Goal: Task Accomplishment & Management: Use online tool/utility

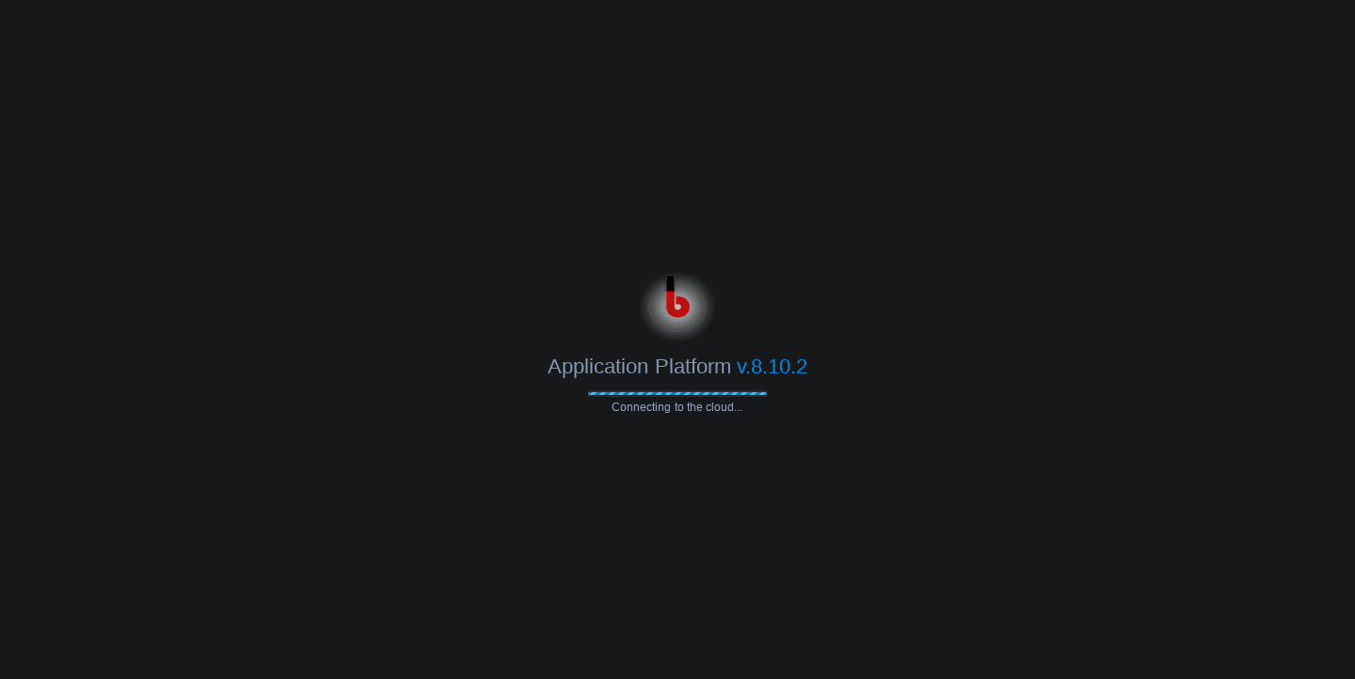
click at [688, 178] on body "Application Platform v.8.10.2 Connecting to the cloud..." at bounding box center [677, 339] width 1355 height 679
click at [759, 218] on body "Application Platform v.8.10.2 Connecting to the cloud..." at bounding box center [677, 339] width 1355 height 679
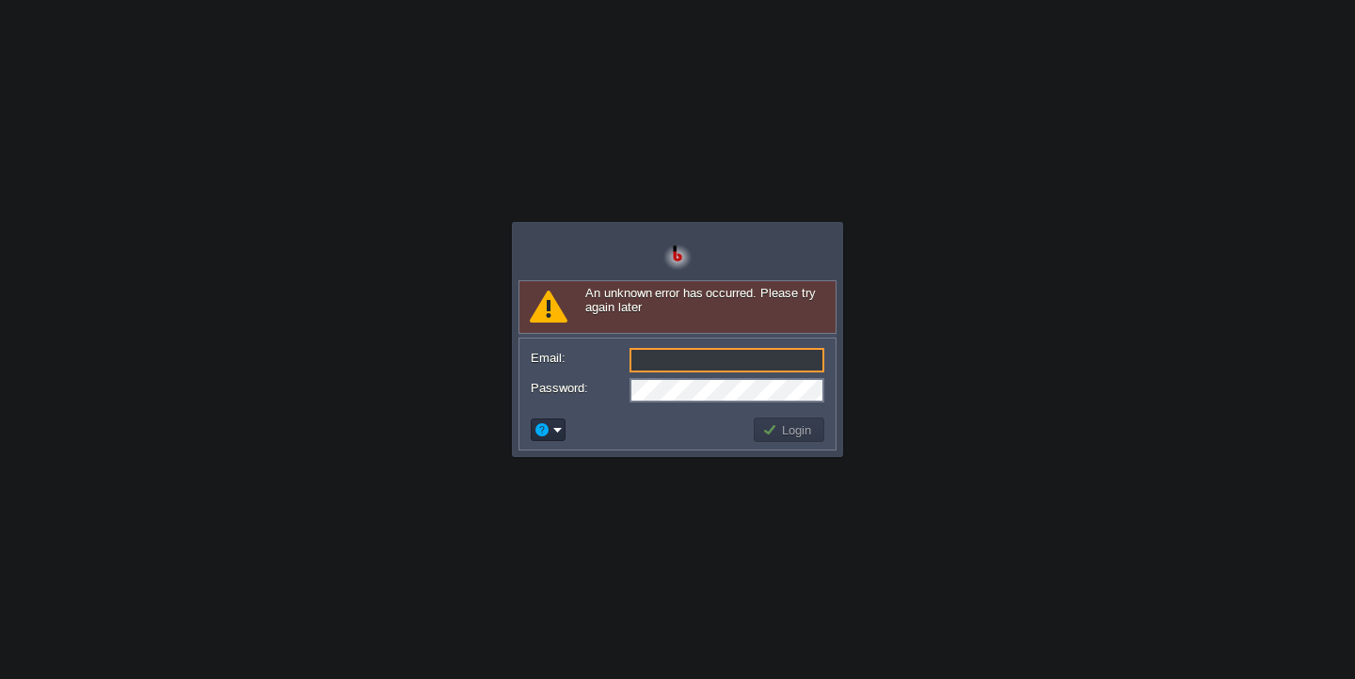
click at [407, 200] on body "Application Platform v.8.10.2 Connecting to the cloud... An unknown error has o…" at bounding box center [677, 339] width 1355 height 679
click at [712, 363] on input "Email:" at bounding box center [727, 360] width 195 height 24
type input "[EMAIL_ADDRESS][DOMAIN_NAME]"
click at [780, 426] on button "Login" at bounding box center [789, 430] width 55 height 17
click at [215, 104] on body "Application Platform v.8.10.2 Connecting to the cloud... Required Field An unkn…" at bounding box center [677, 339] width 1355 height 679
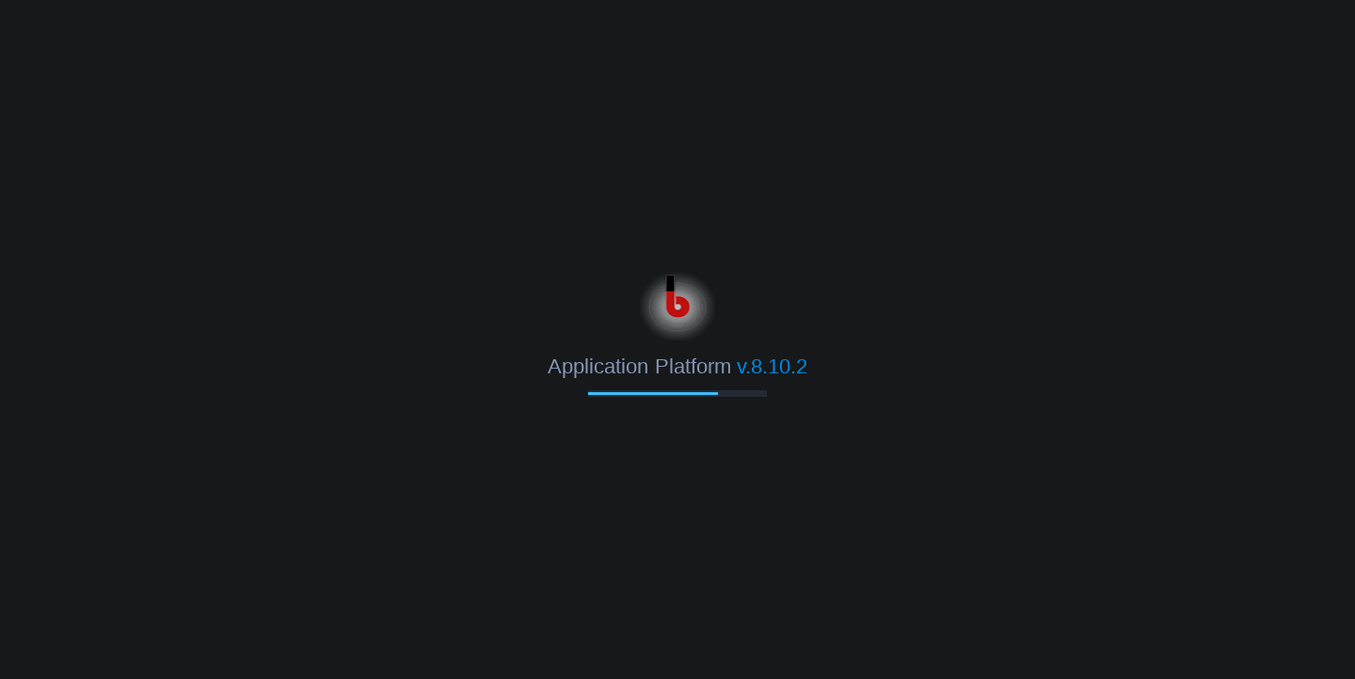
click at [280, 183] on html "Application Platform v.8.10.2" at bounding box center [677, 339] width 1355 height 679
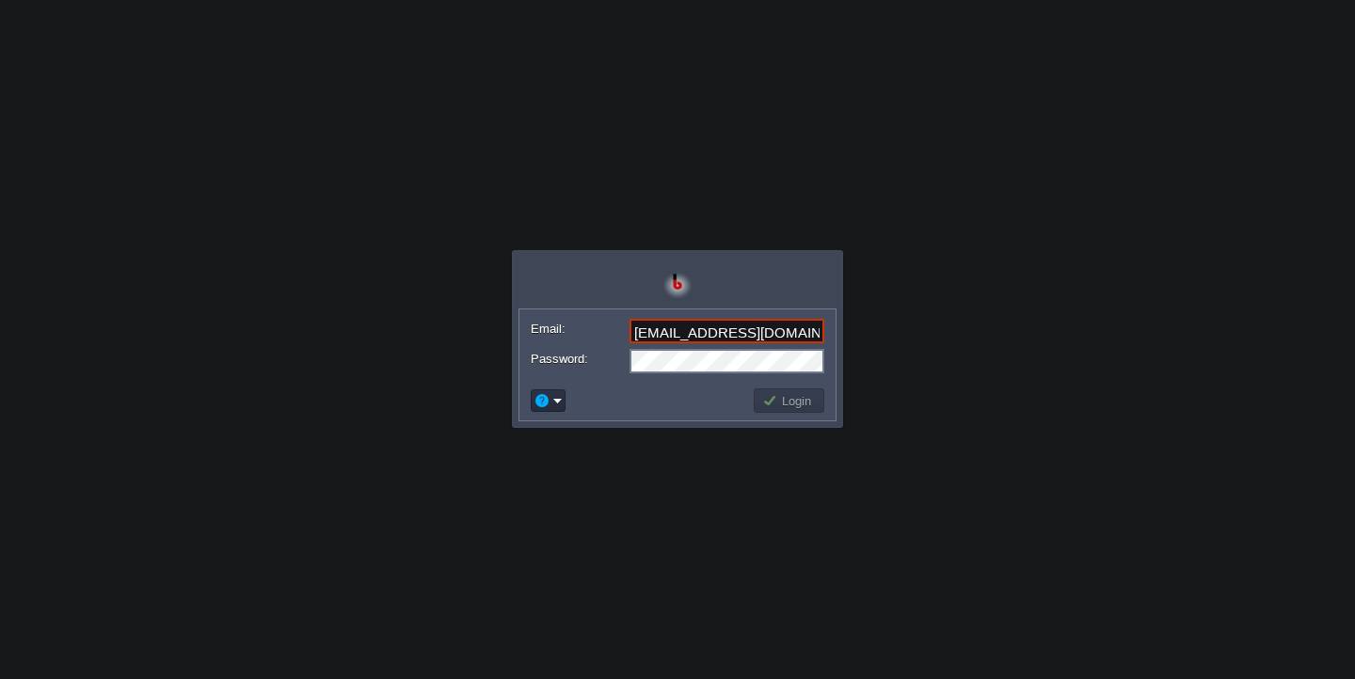
type input "[EMAIL_ADDRESS][DOMAIN_NAME]"
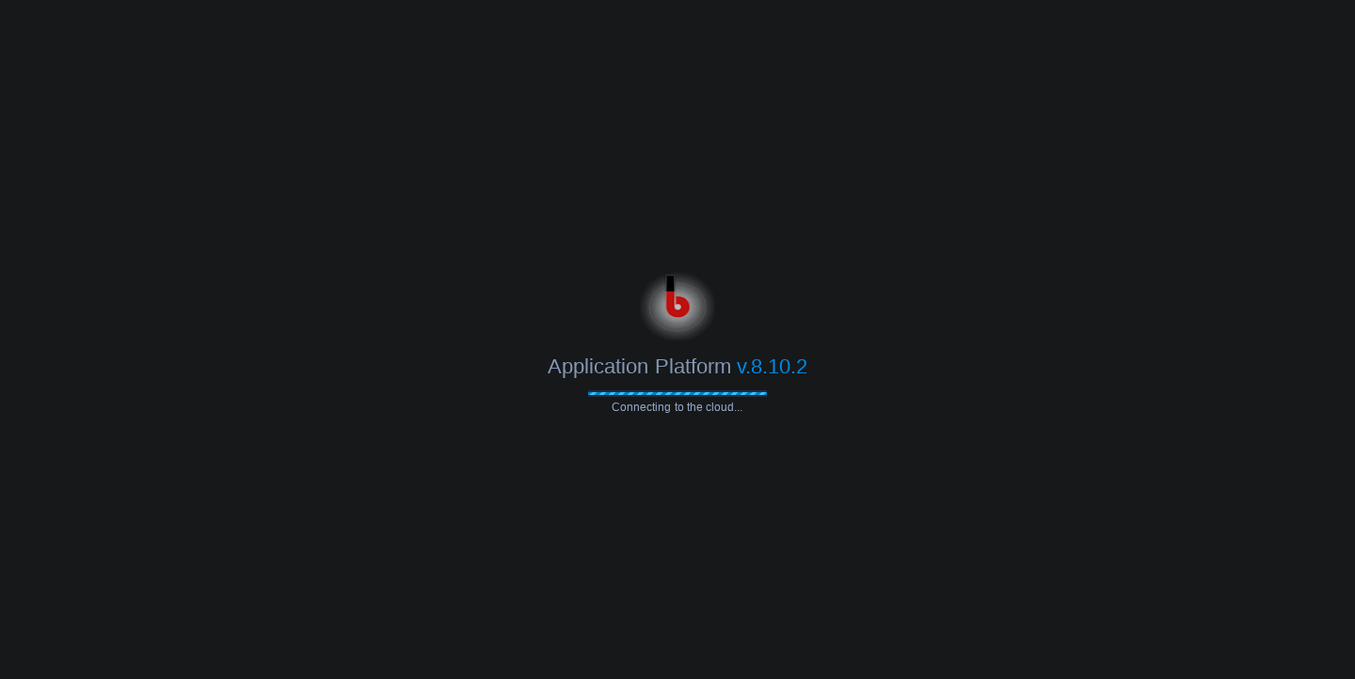
click at [888, 186] on body "Application Platform v.8.10.2 Connecting to the cloud... Email: [EMAIL_ADDRESS]…" at bounding box center [677, 339] width 1355 height 679
click at [805, 134] on body "Application Platform v.8.10.2 Connecting to the cloud... Email: [EMAIL_ADDRESS]…" at bounding box center [677, 339] width 1355 height 679
click at [895, 129] on body "Application Platform v.8.10.2 Connecting to the cloud... Email: [EMAIL_ADDRESS]…" at bounding box center [677, 339] width 1355 height 679
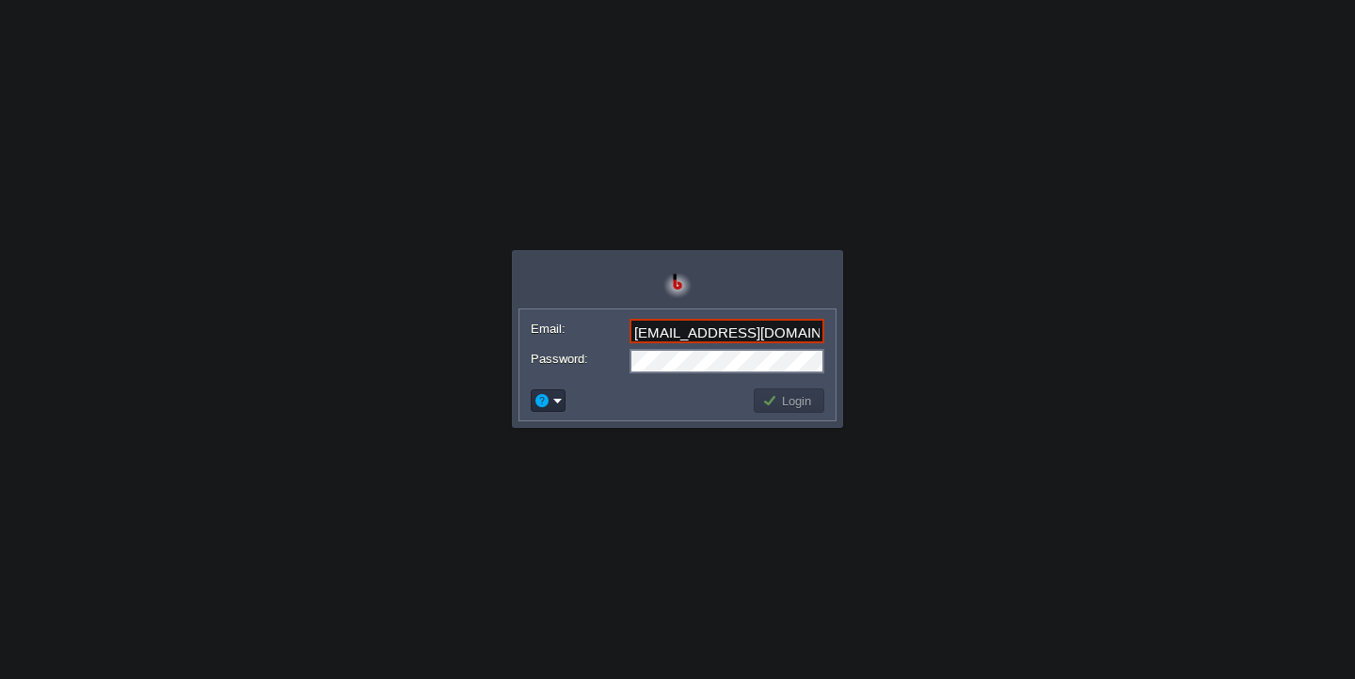
type input "[EMAIL_ADDRESS][DOMAIN_NAME]"
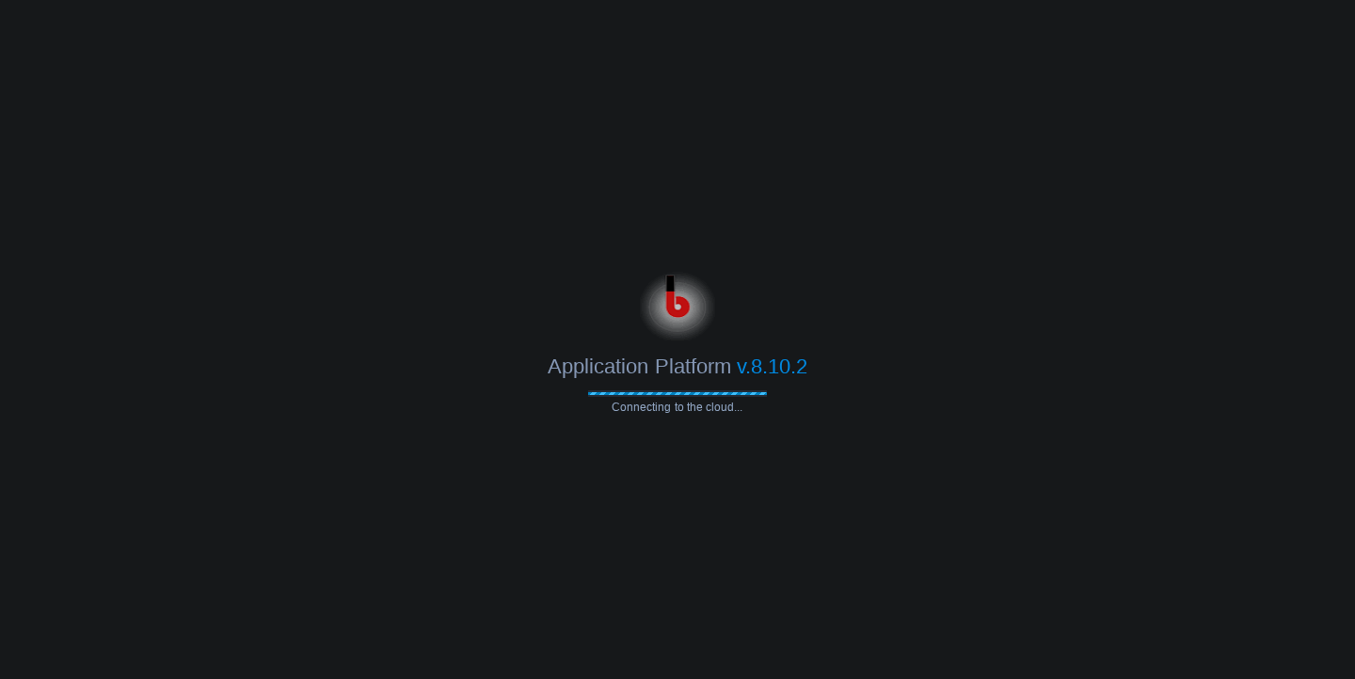
click at [951, 264] on body "Application Platform v.8.10.2 Connecting to the cloud... Email: shiningstaramit…" at bounding box center [677, 339] width 1355 height 679
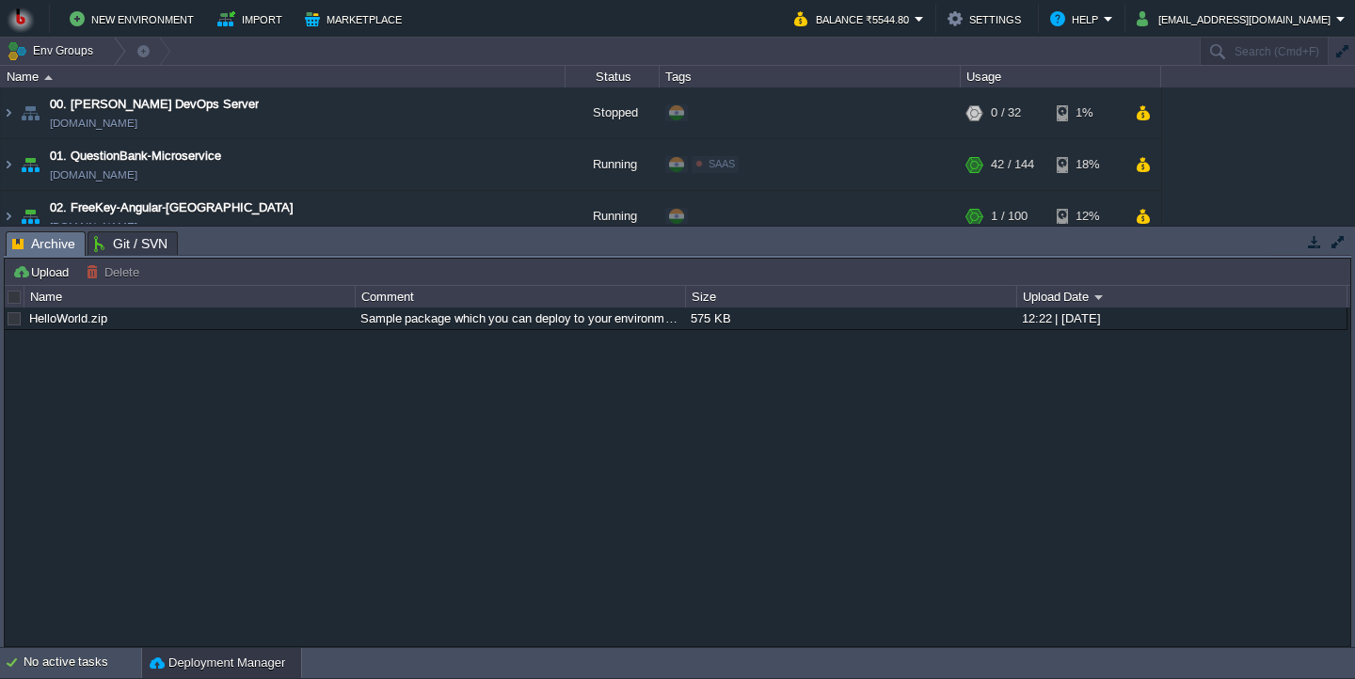
click at [1315, 244] on button "button" at bounding box center [1314, 241] width 17 height 17
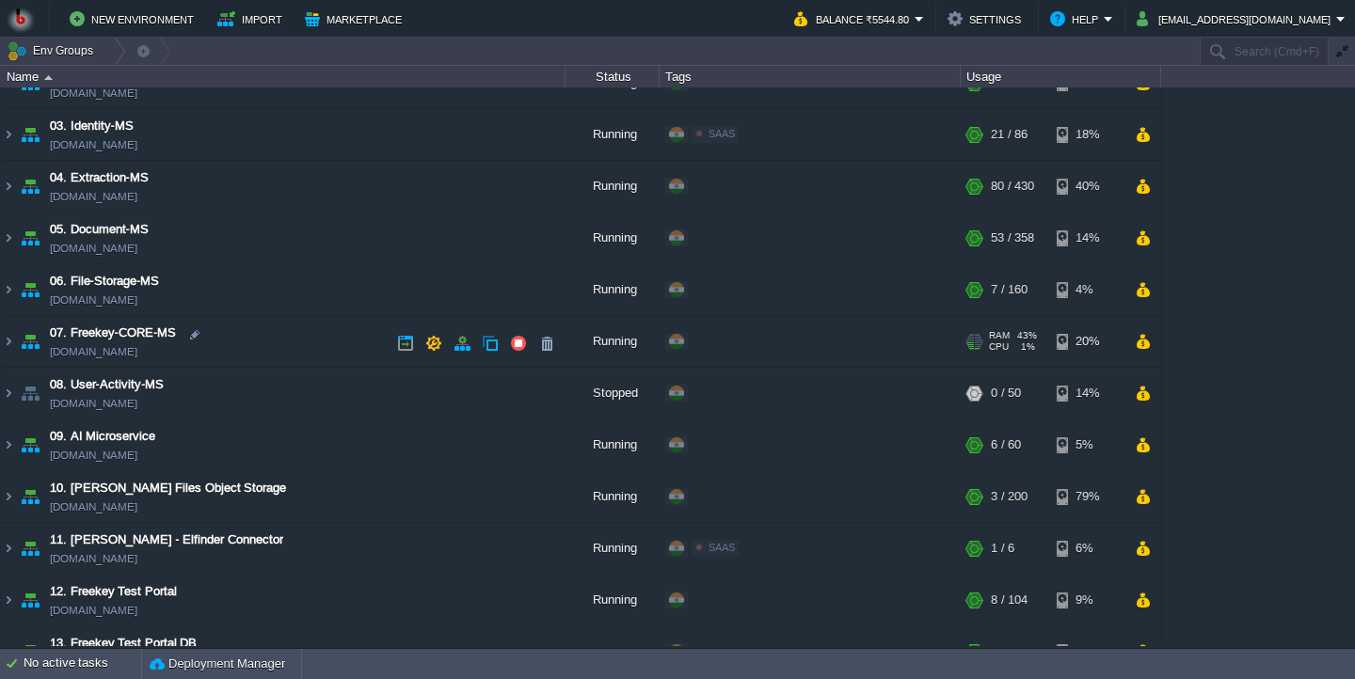
scroll to position [137, 0]
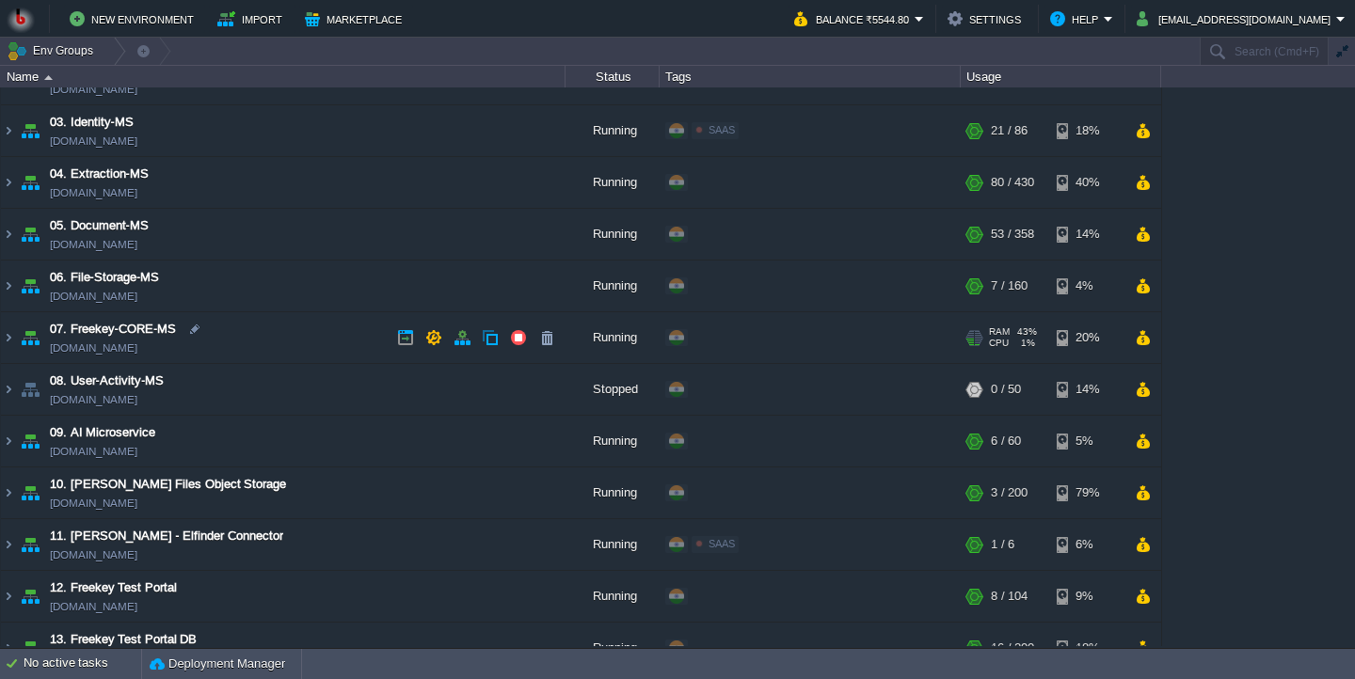
click at [311, 341] on td "07. Freekey-CORE-MS freekey-core-ms.in1.bitss.cloud" at bounding box center [283, 338] width 565 height 52
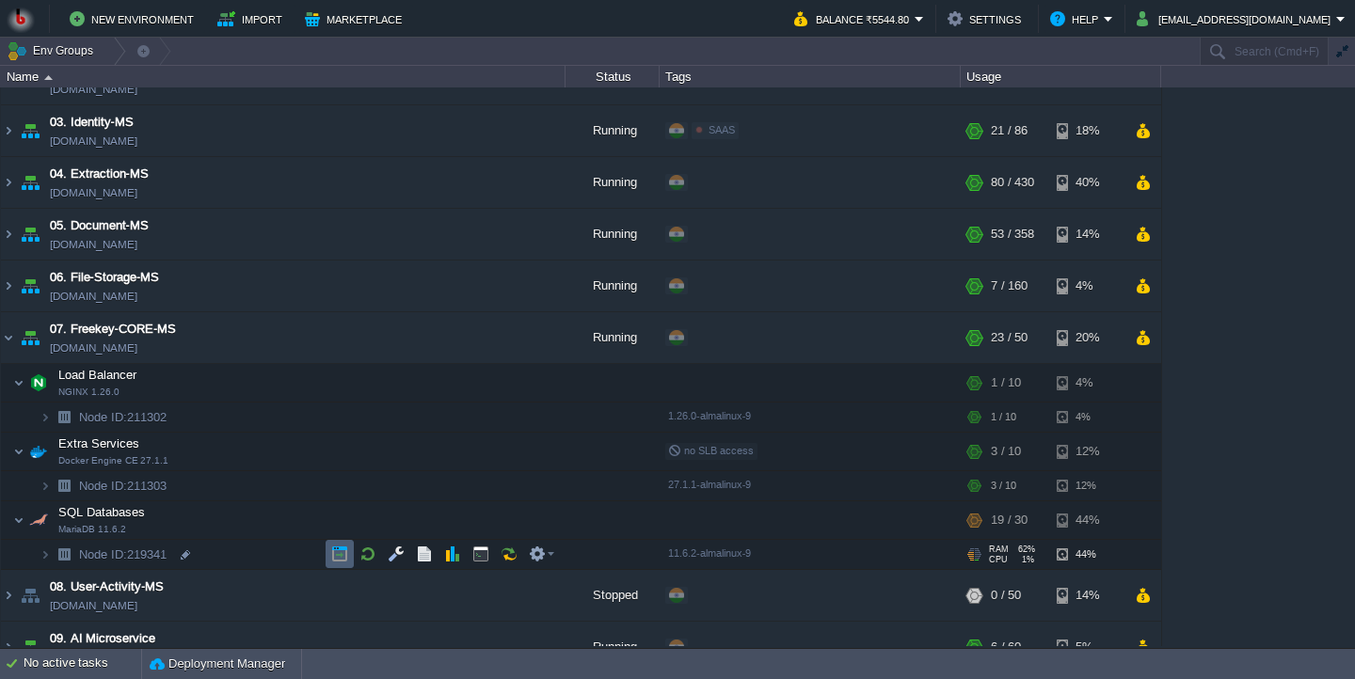
click at [331, 554] on td at bounding box center [340, 554] width 28 height 28
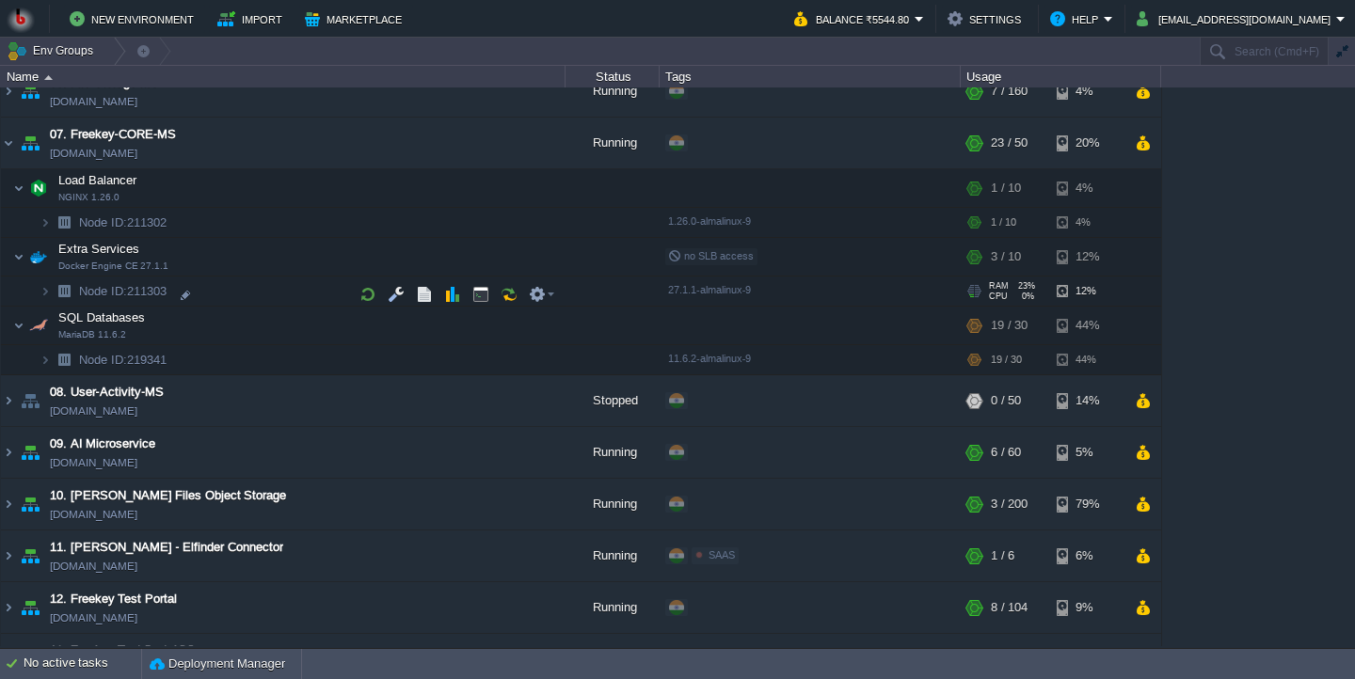
scroll to position [351, 0]
